Goal: Task Accomplishment & Management: Complete application form

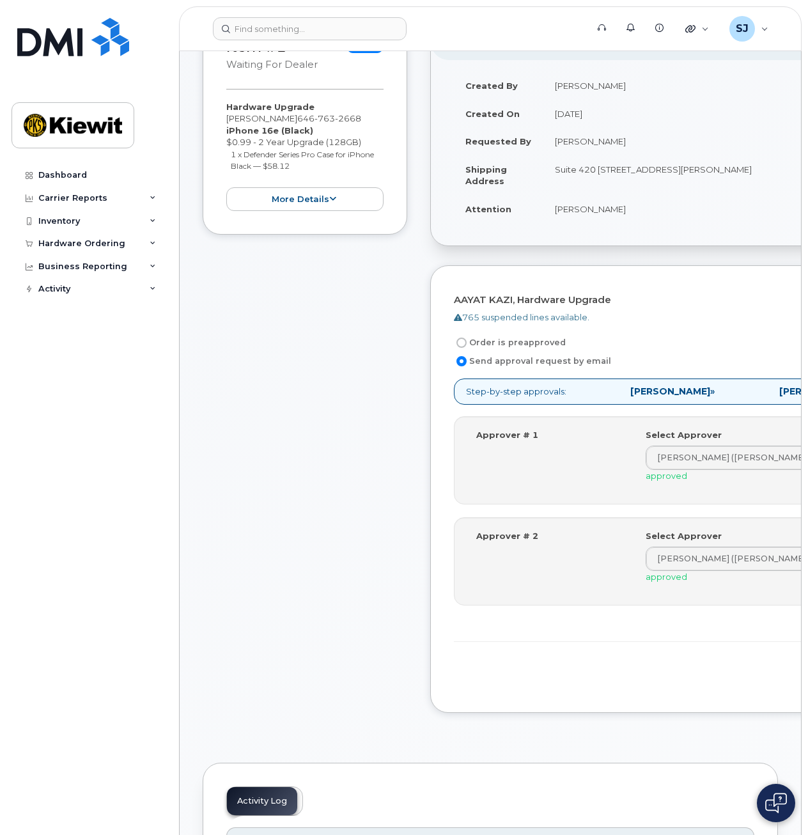
scroll to position [192, 0]
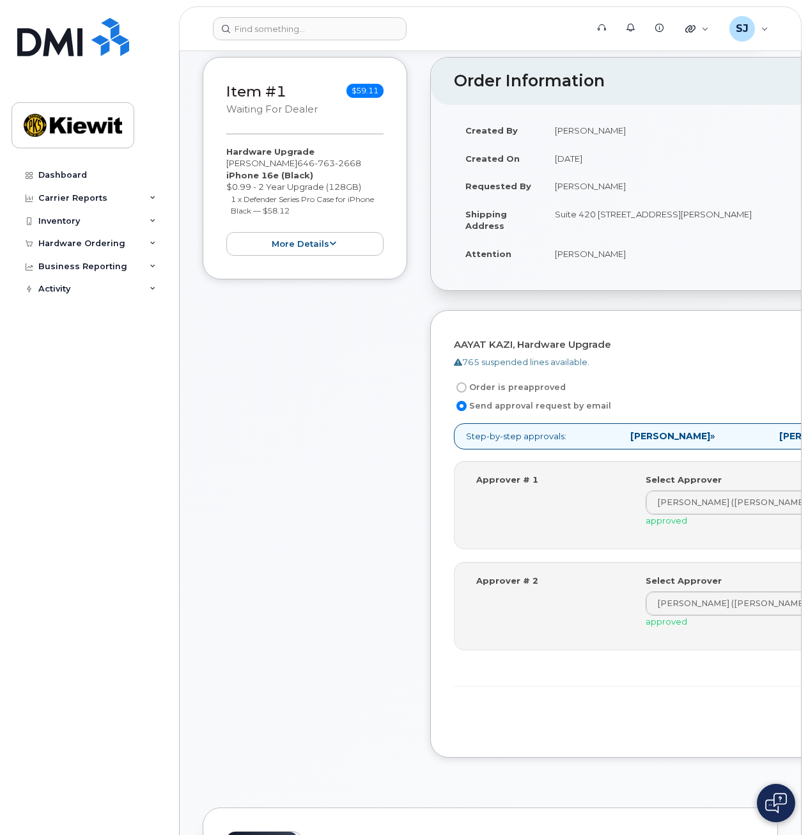
scroll to position [0, 0]
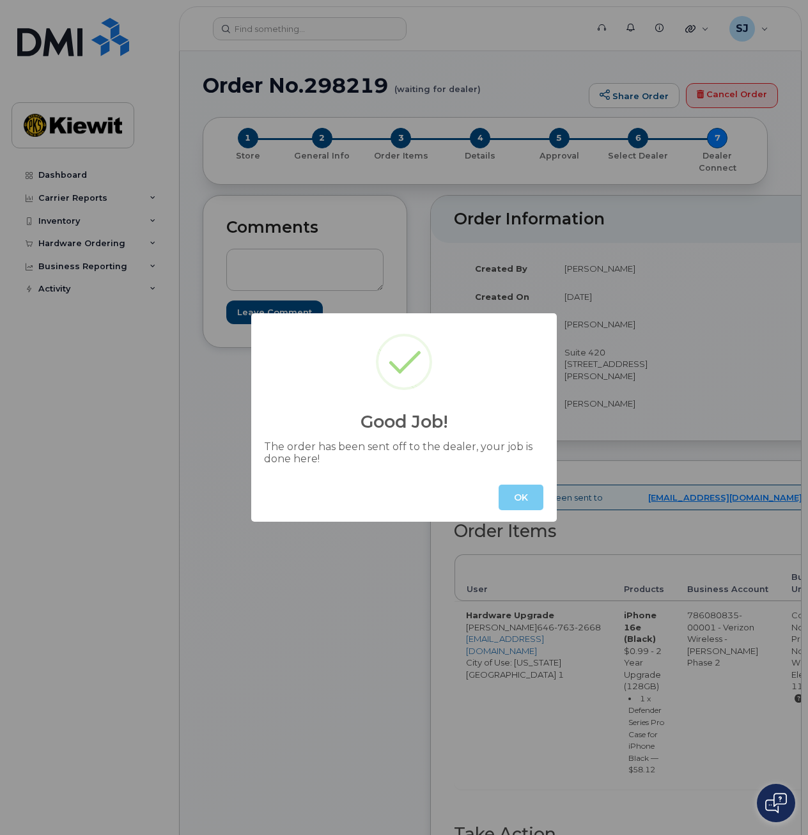
click at [508, 500] on button "OK" at bounding box center [521, 498] width 45 height 26
